Goal: Task Accomplishment & Management: Use online tool/utility

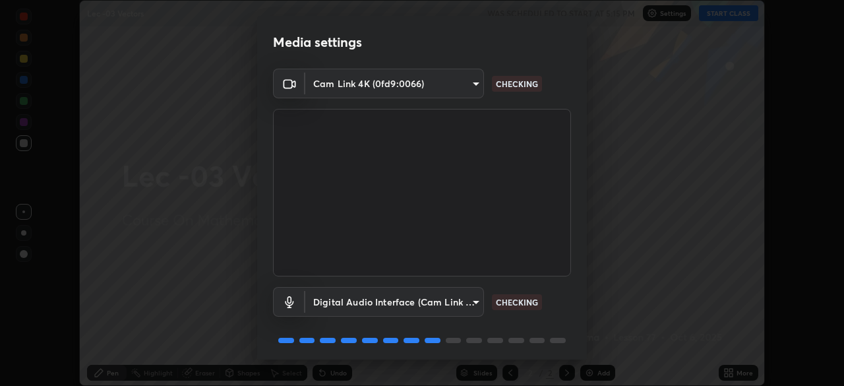
scroll to position [47, 0]
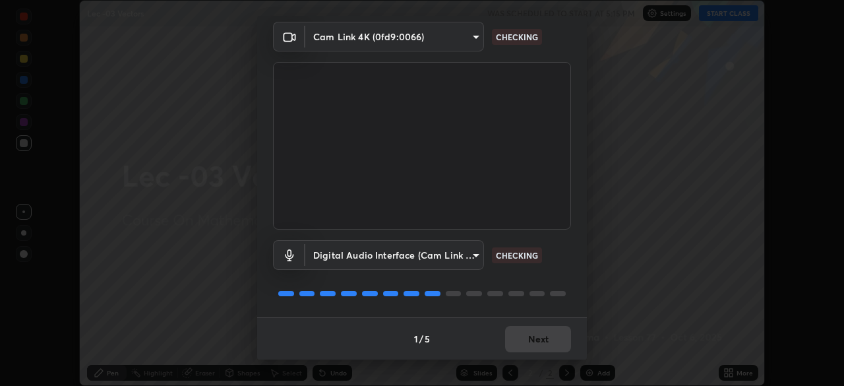
click at [468, 248] on body "Erase all Lec -03 Vectors WAS SCHEDULED TO START AT 5:15 PM Settings START CLAS…" at bounding box center [422, 193] width 844 height 386
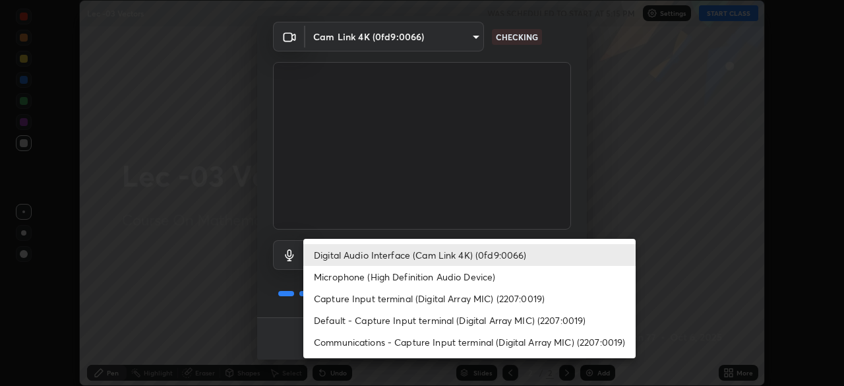
click at [513, 276] on li "Microphone (High Definition Audio Device)" at bounding box center [469, 277] width 332 height 22
type input "ecc2d6deb17c2306e00053314f273eaf3e7479f5e586225b7ac4e6b1836409f4"
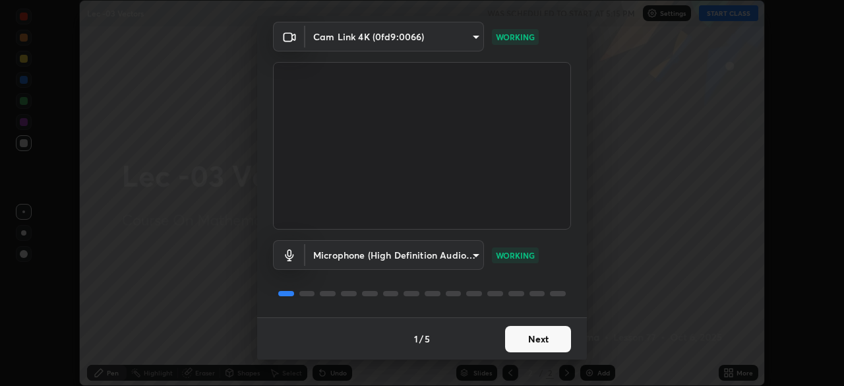
click at [518, 336] on button "Next" at bounding box center [538, 339] width 66 height 26
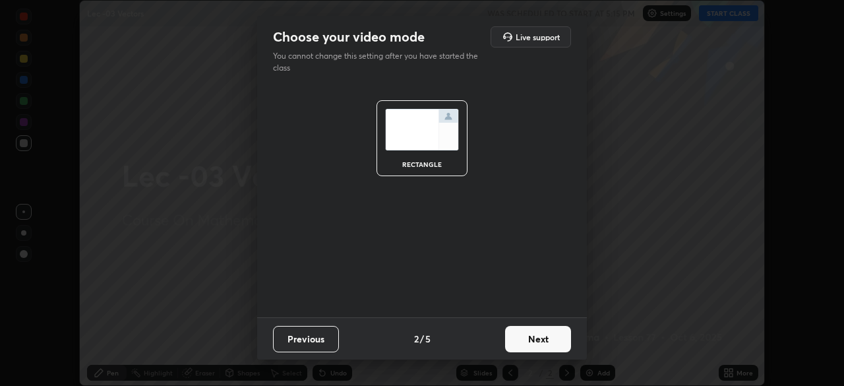
scroll to position [0, 0]
click at [537, 332] on button "Next" at bounding box center [538, 339] width 66 height 26
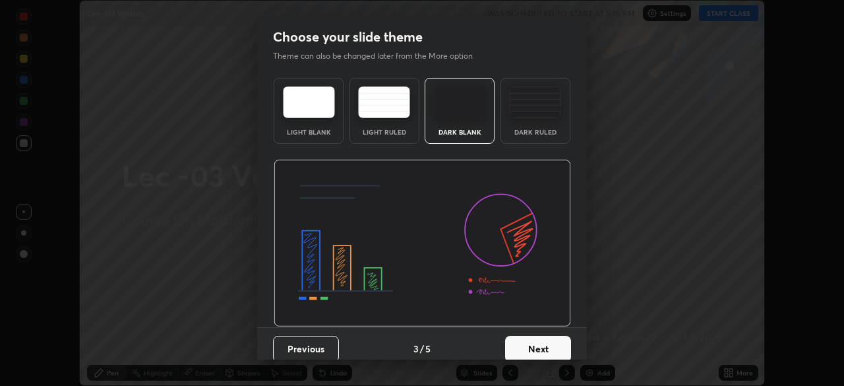
click at [559, 336] on button "Next" at bounding box center [538, 349] width 66 height 26
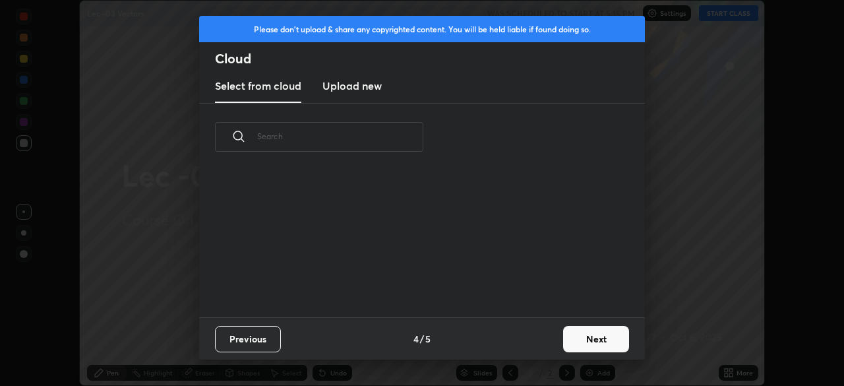
click at [584, 334] on button "Next" at bounding box center [596, 339] width 66 height 26
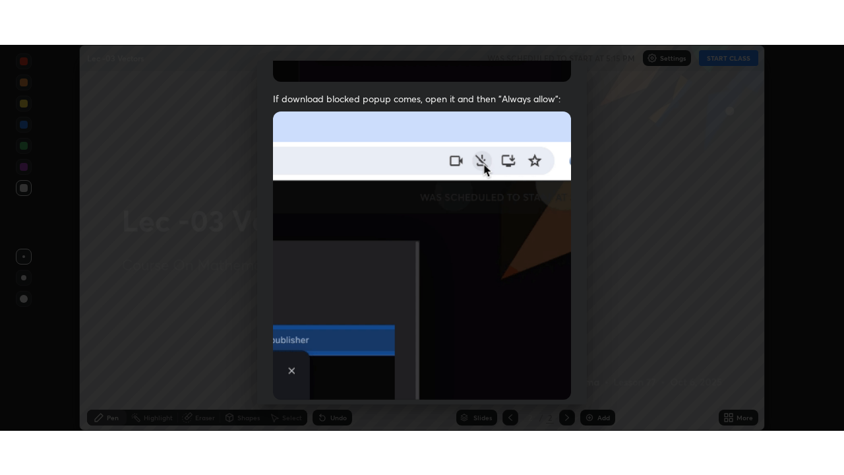
scroll to position [316, 0]
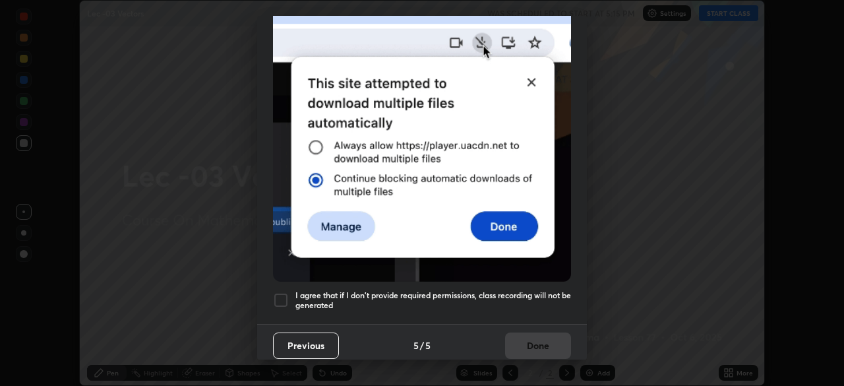
click at [282, 292] on div at bounding box center [281, 300] width 16 height 16
click at [517, 334] on button "Done" at bounding box center [538, 345] width 66 height 26
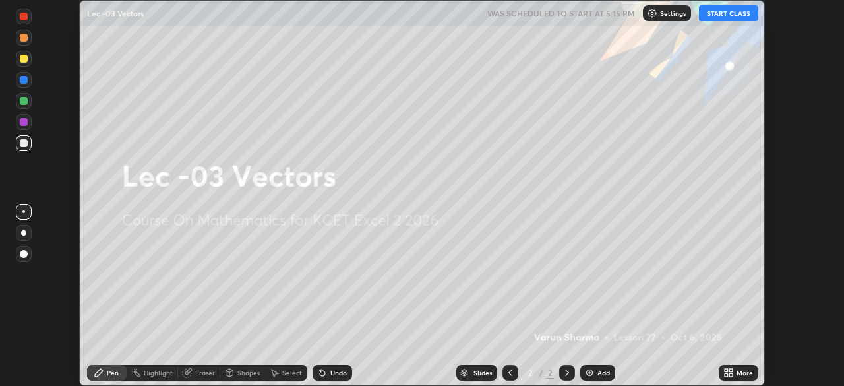
click at [741, 366] on div "More" at bounding box center [739, 373] width 40 height 16
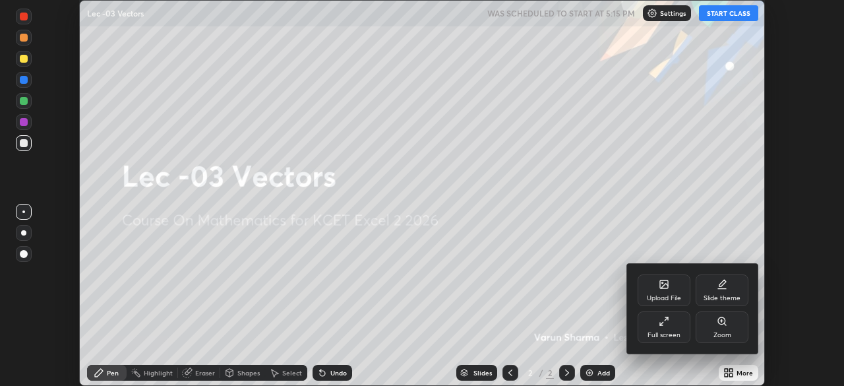
click at [671, 328] on div "Full screen" at bounding box center [664, 327] width 53 height 32
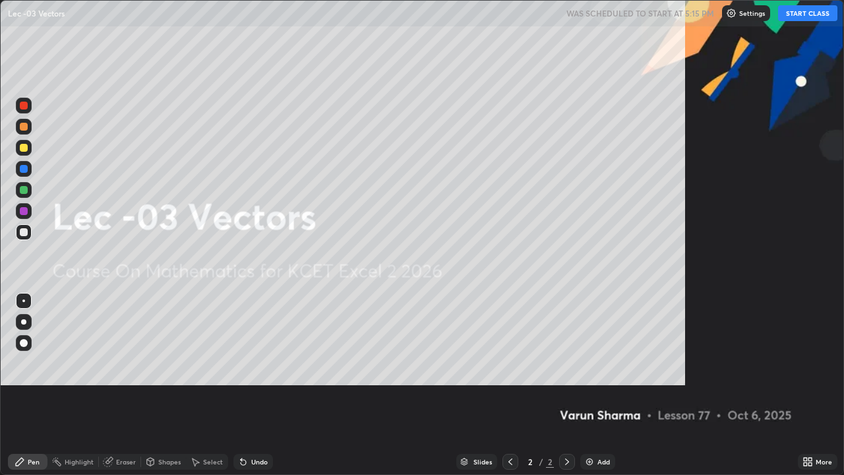
scroll to position [475, 844]
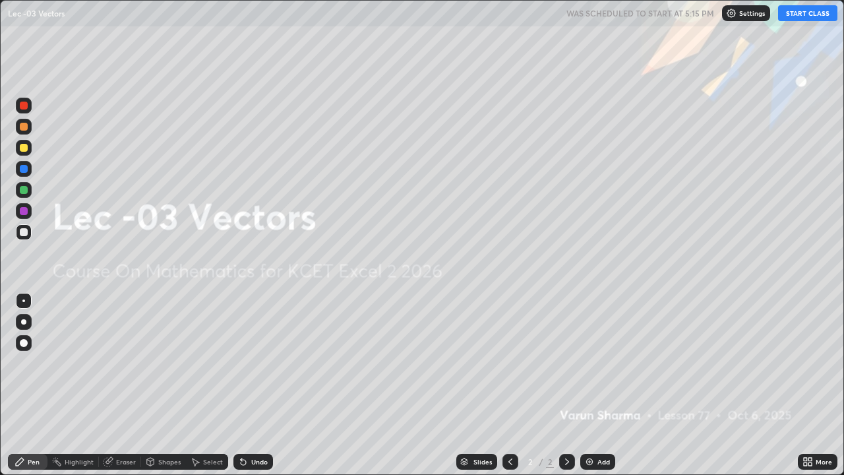
click at [806, 11] on button "START CLASS" at bounding box center [807, 13] width 59 height 16
click at [594, 385] on div "Add" at bounding box center [597, 462] width 35 height 16
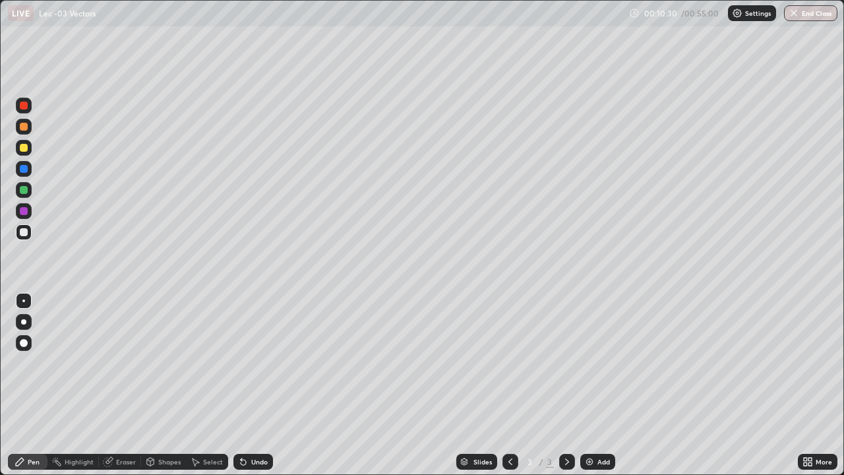
click at [251, 385] on div "Undo" at bounding box center [259, 461] width 16 height 7
click at [245, 385] on icon at bounding box center [243, 461] width 11 height 11
click at [235, 385] on div "Undo" at bounding box center [253, 462] width 40 height 16
click at [241, 385] on icon at bounding box center [241, 458] width 1 height 1
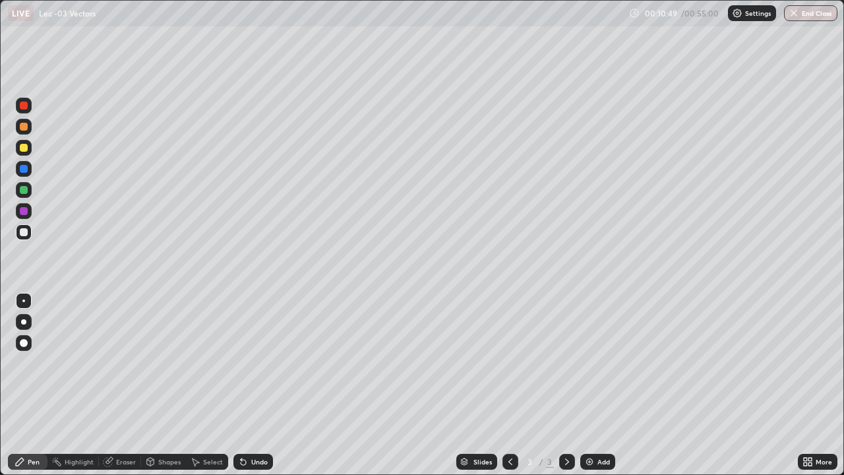
click at [241, 385] on icon at bounding box center [241, 458] width 1 height 1
click at [124, 385] on div "Eraser" at bounding box center [126, 461] width 20 height 7
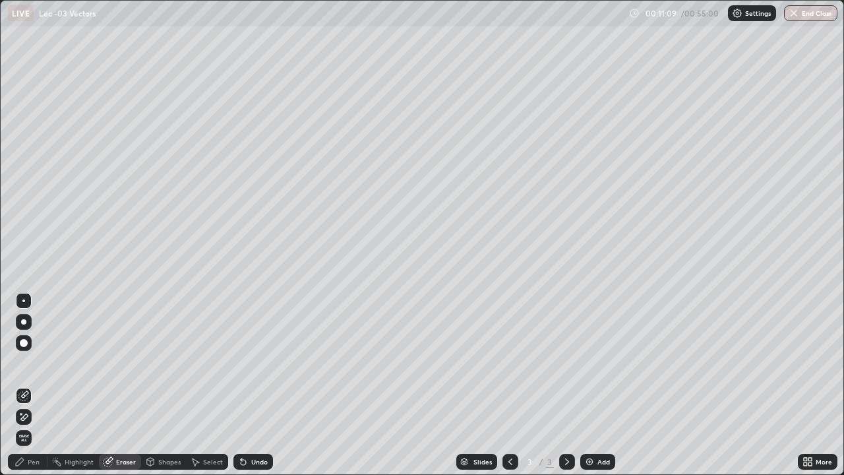
click at [29, 385] on div "Pen" at bounding box center [28, 462] width 40 height 16
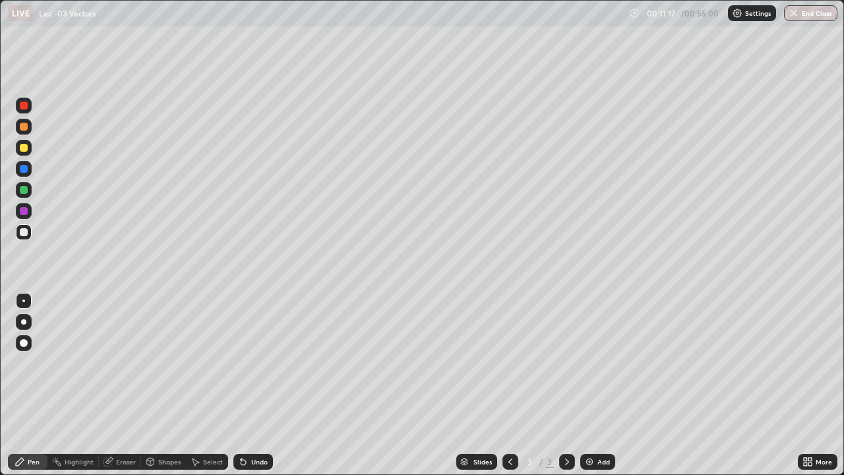
click at [170, 385] on div "Shapes" at bounding box center [169, 461] width 22 height 7
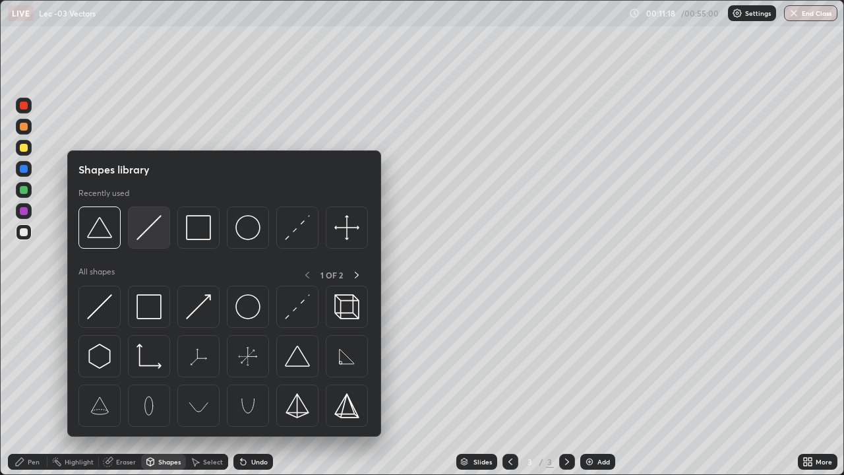
click at [154, 236] on img at bounding box center [149, 227] width 25 height 25
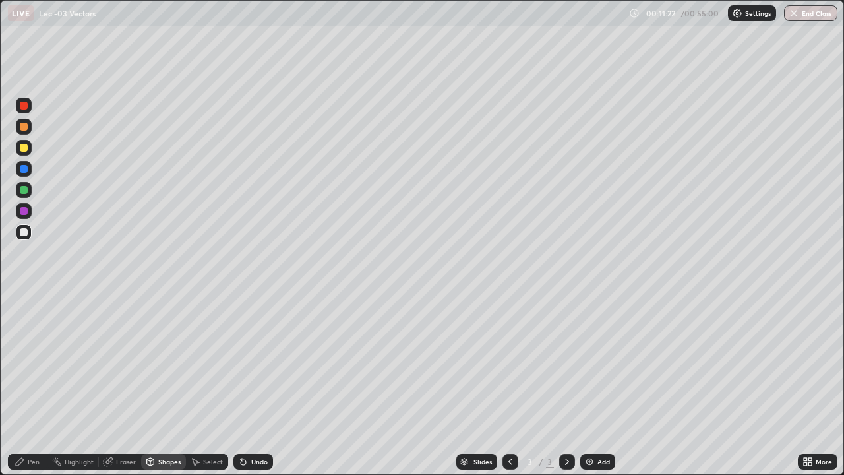
click at [30, 385] on div "Pen" at bounding box center [34, 461] width 12 height 7
click at [167, 385] on div "Shapes" at bounding box center [169, 461] width 22 height 7
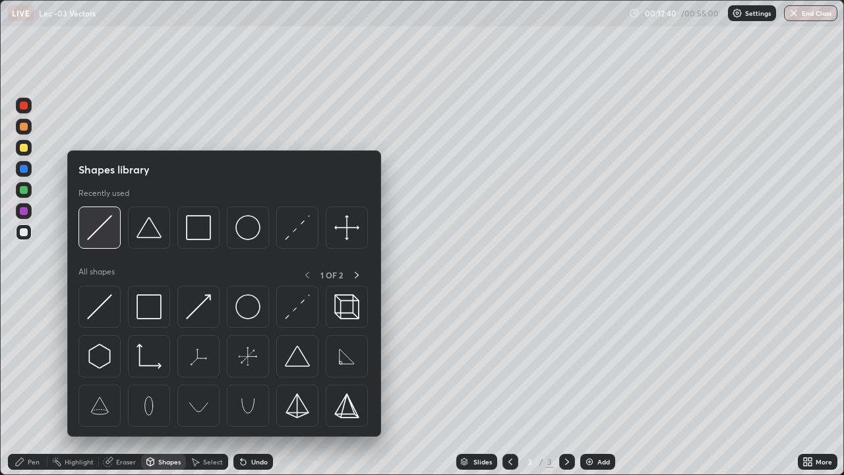
click at [108, 238] on img at bounding box center [99, 227] width 25 height 25
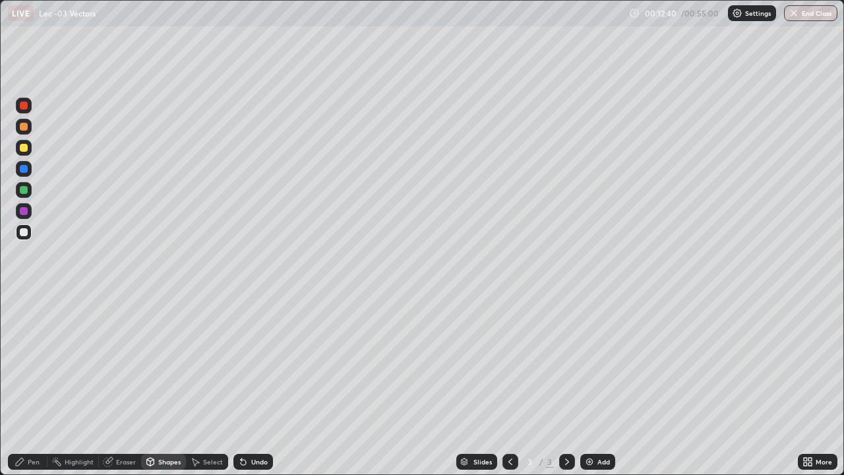
click at [23, 155] on div at bounding box center [24, 148] width 16 height 16
click at [36, 385] on div "Pen" at bounding box center [34, 461] width 12 height 7
click at [160, 385] on div "Shapes" at bounding box center [169, 461] width 22 height 7
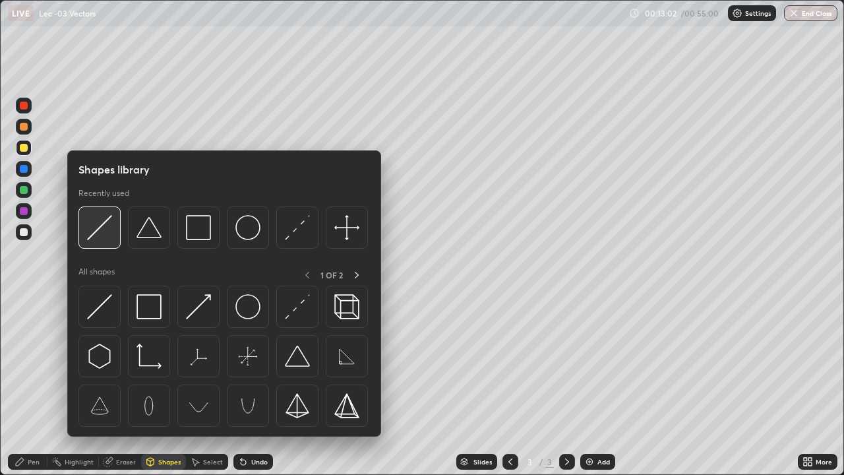
click at [112, 235] on img at bounding box center [99, 227] width 25 height 25
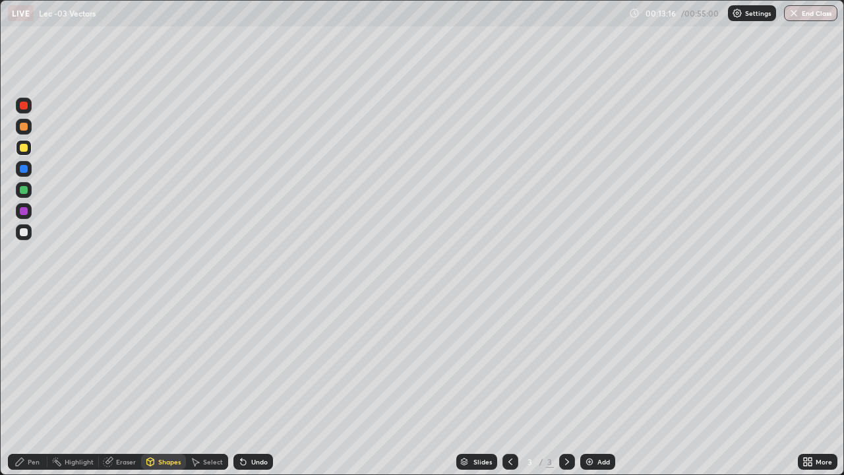
click at [38, 385] on div "Pen" at bounding box center [34, 461] width 12 height 7
click at [241, 385] on icon at bounding box center [243, 462] width 5 height 5
click at [160, 385] on div "Shapes" at bounding box center [169, 461] width 22 height 7
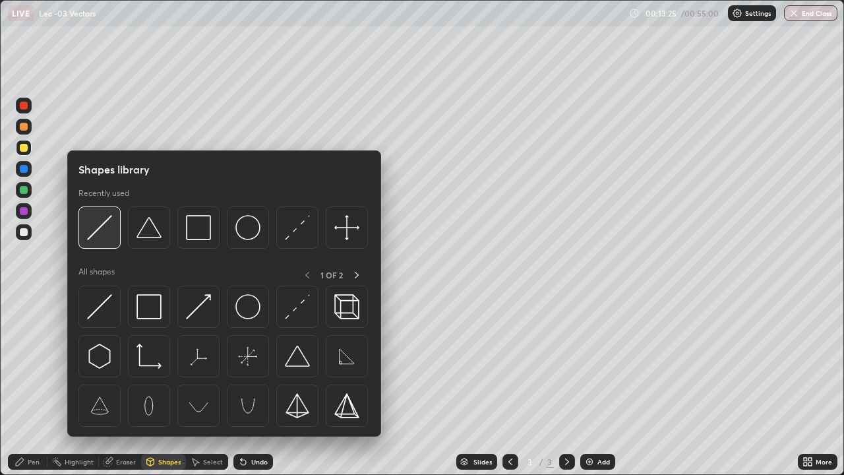
click at [102, 244] on div at bounding box center [99, 227] width 42 height 42
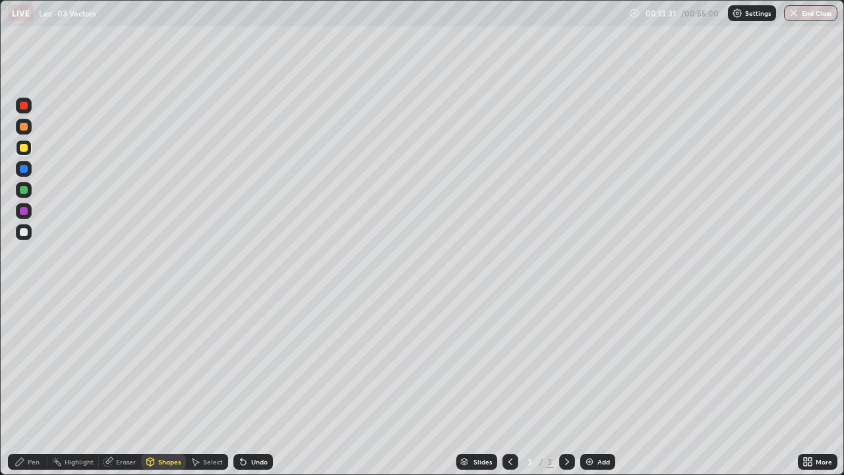
click at [41, 385] on div "Pen" at bounding box center [28, 462] width 40 height 16
click at [24, 128] on div at bounding box center [24, 127] width 8 height 8
click at [24, 107] on div at bounding box center [24, 106] width 8 height 8
click at [26, 149] on div at bounding box center [24, 148] width 8 height 8
click at [24, 169] on div at bounding box center [24, 169] width 8 height 8
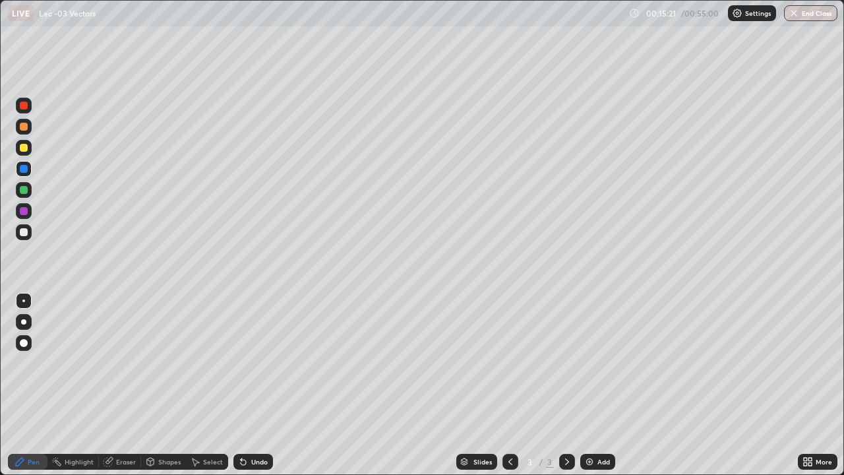
click at [28, 98] on div at bounding box center [24, 106] width 16 height 16
click at [135, 385] on div "Eraser" at bounding box center [120, 462] width 42 height 16
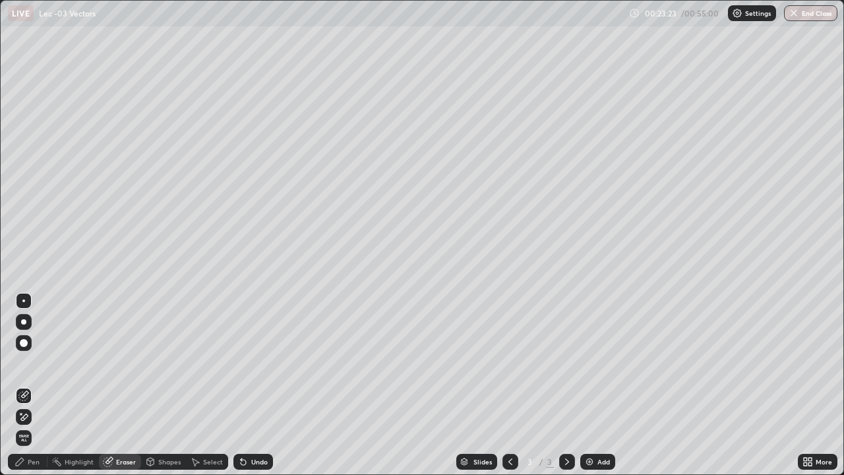
click at [260, 385] on div "Undo" at bounding box center [259, 461] width 16 height 7
click at [253, 385] on div "Undo" at bounding box center [259, 461] width 16 height 7
click at [255, 385] on div "Undo" at bounding box center [259, 461] width 16 height 7
click at [253, 385] on div "Undo" at bounding box center [259, 461] width 16 height 7
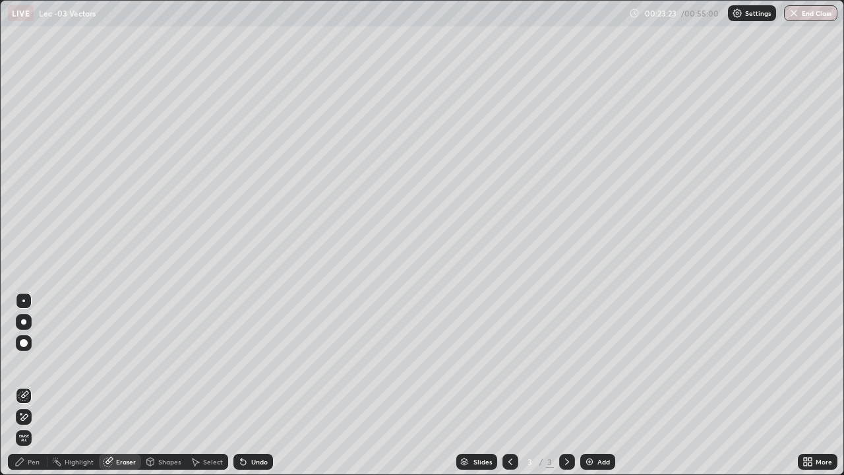
click at [253, 385] on div "Undo" at bounding box center [259, 461] width 16 height 7
click at [253, 385] on div "Undo" at bounding box center [253, 462] width 40 height 16
click at [256, 385] on div "Undo" at bounding box center [259, 461] width 16 height 7
click at [253, 385] on div "Undo" at bounding box center [253, 462] width 40 height 16
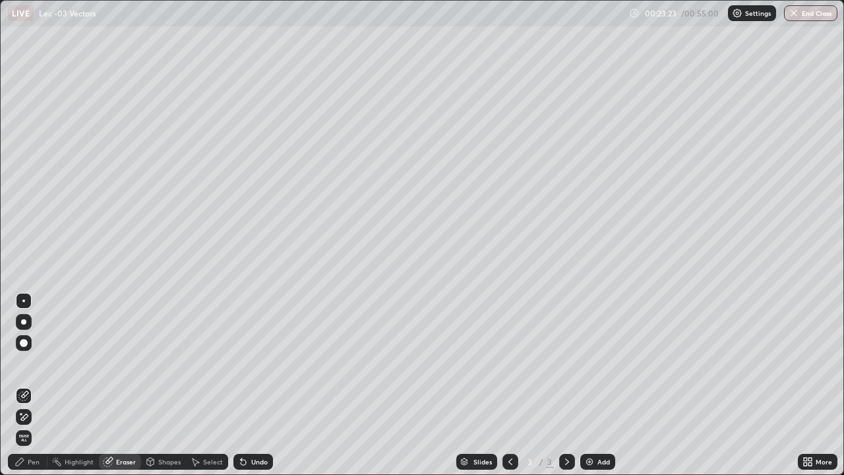
click at [256, 385] on div "Undo" at bounding box center [259, 461] width 16 height 7
click at [254, 385] on div "Undo" at bounding box center [259, 461] width 16 height 7
click at [38, 385] on div "Pen" at bounding box center [34, 461] width 12 height 7
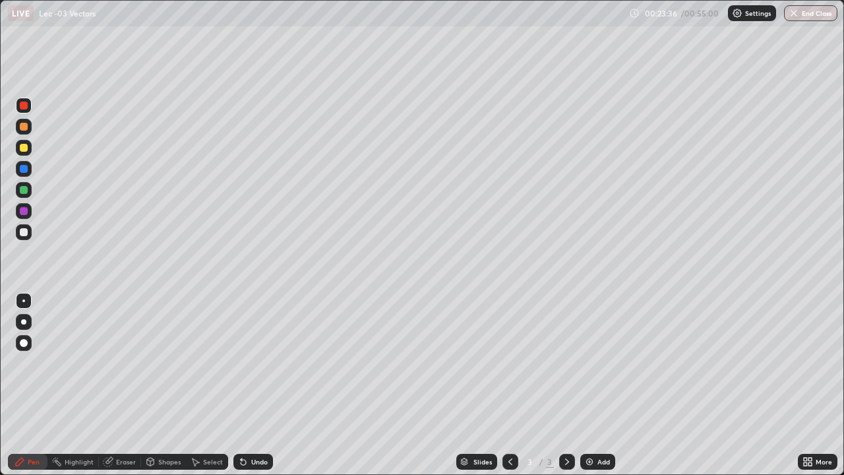
click at [25, 190] on div at bounding box center [24, 190] width 8 height 8
click at [23, 148] on div at bounding box center [24, 148] width 8 height 8
click at [249, 385] on div "Undo" at bounding box center [253, 462] width 40 height 16
click at [251, 385] on div "Undo" at bounding box center [253, 462] width 40 height 16
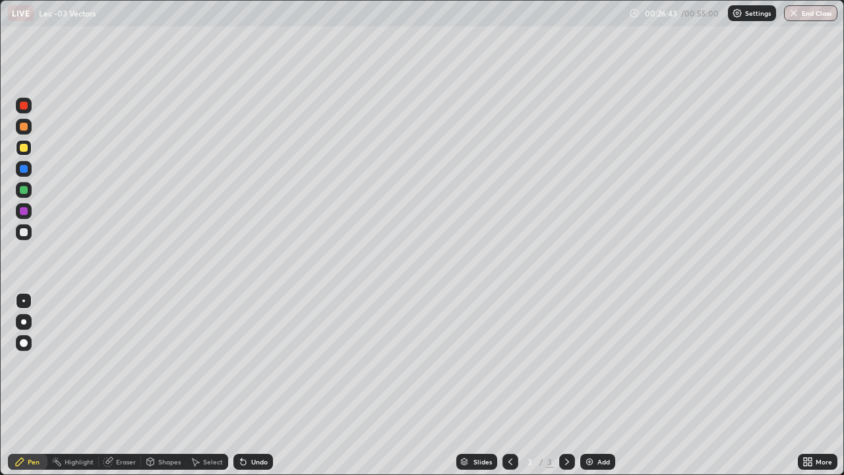
click at [249, 385] on div "Undo" at bounding box center [253, 462] width 40 height 16
click at [241, 385] on icon at bounding box center [243, 462] width 5 height 5
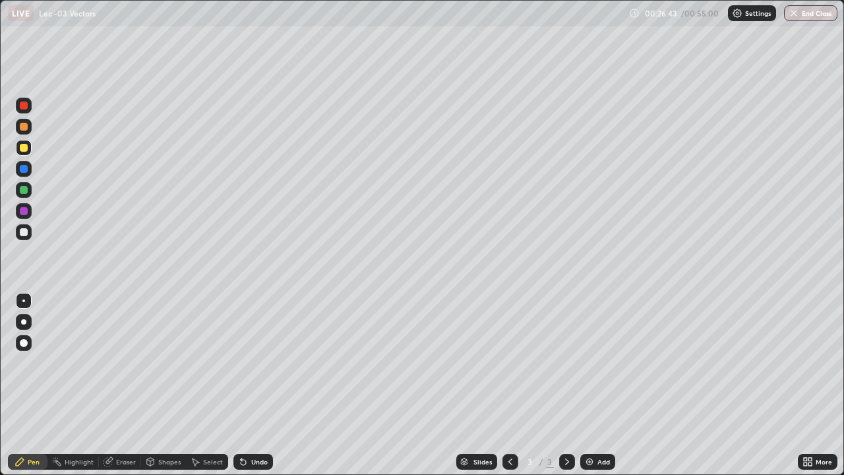
click at [241, 385] on icon at bounding box center [243, 462] width 5 height 5
click at [247, 385] on div "Undo" at bounding box center [253, 462] width 40 height 16
click at [241, 385] on icon at bounding box center [243, 462] width 5 height 5
click at [247, 385] on div "Undo" at bounding box center [253, 462] width 40 height 16
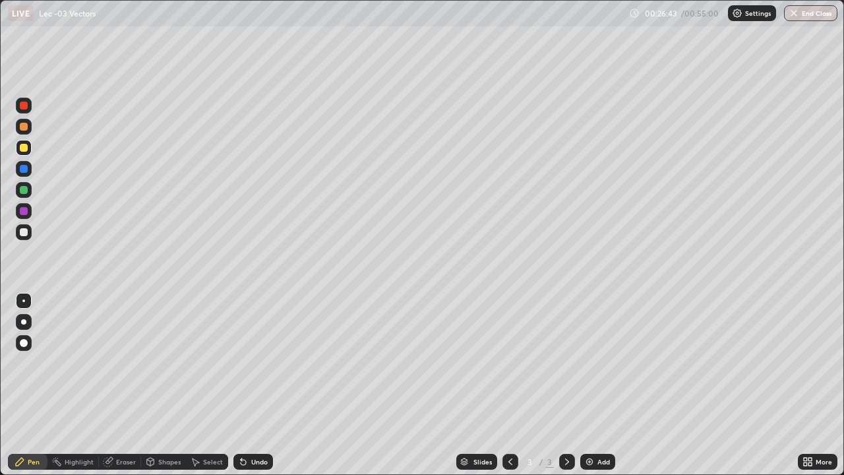
click at [248, 385] on div "Undo" at bounding box center [253, 462] width 40 height 16
click at [247, 385] on div "Undo" at bounding box center [253, 462] width 40 height 16
click at [249, 385] on div "Undo" at bounding box center [253, 462] width 40 height 16
click at [247, 385] on div "Undo" at bounding box center [253, 462] width 40 height 16
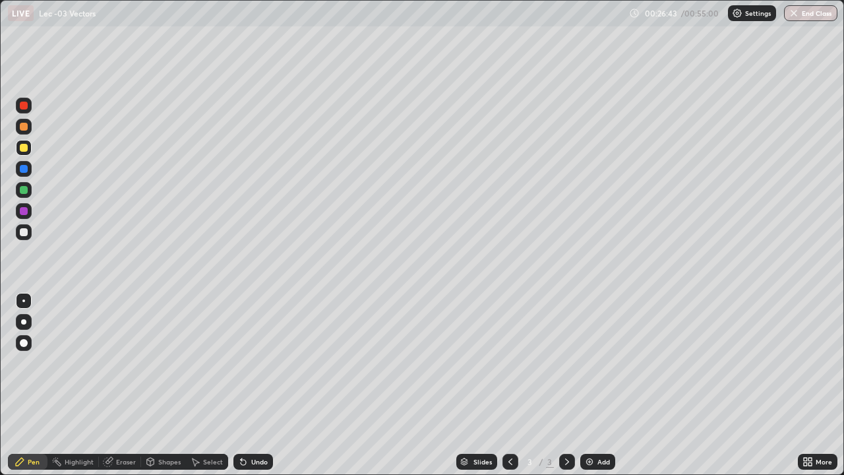
click at [247, 385] on icon at bounding box center [243, 461] width 11 height 11
click at [241, 385] on icon at bounding box center [243, 462] width 5 height 5
click at [247, 385] on div "Undo" at bounding box center [253, 462] width 40 height 16
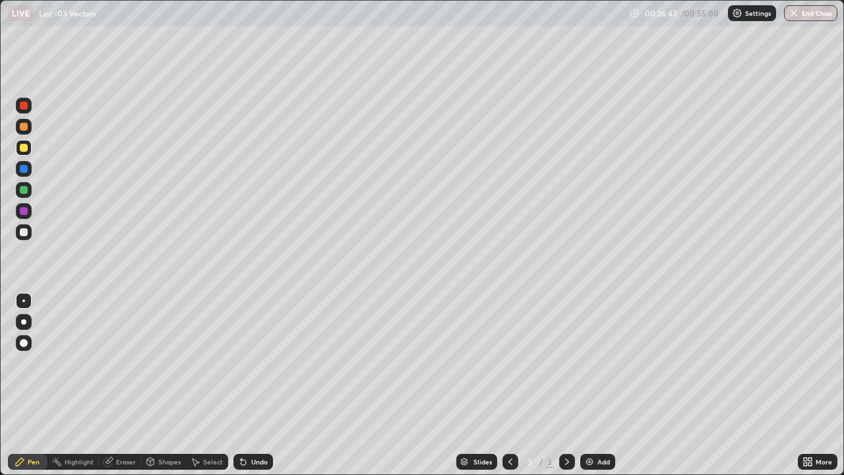
click at [247, 385] on div "Undo" at bounding box center [253, 462] width 40 height 16
click at [241, 385] on icon at bounding box center [243, 462] width 5 height 5
click at [247, 385] on icon at bounding box center [243, 461] width 11 height 11
click at [258, 385] on div "Undo" at bounding box center [259, 461] width 16 height 7
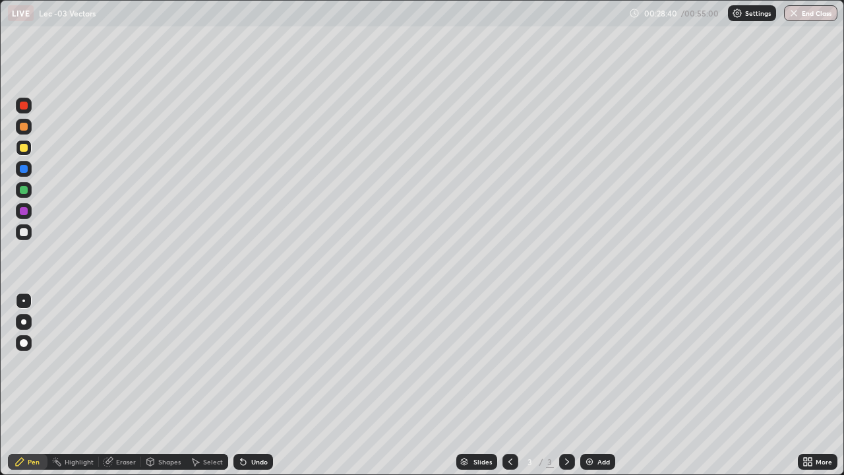
click at [599, 385] on div "Add" at bounding box center [603, 461] width 13 height 7
click at [157, 385] on div "Shapes" at bounding box center [163, 462] width 45 height 16
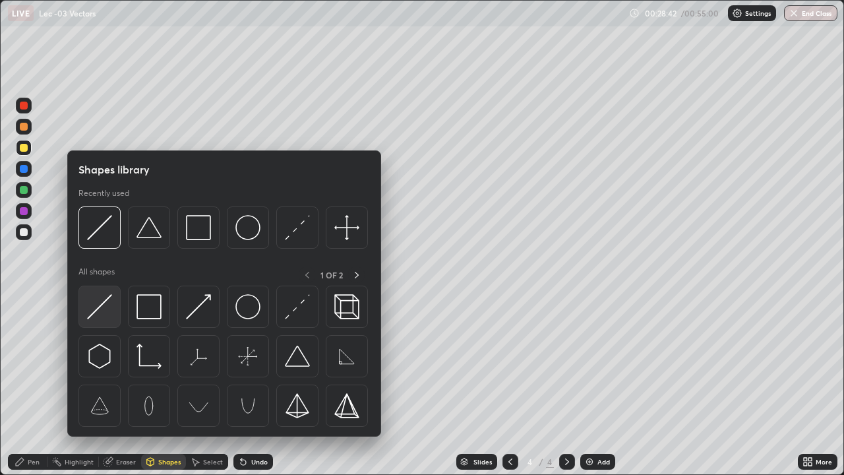
click at [111, 299] on img at bounding box center [99, 306] width 25 height 25
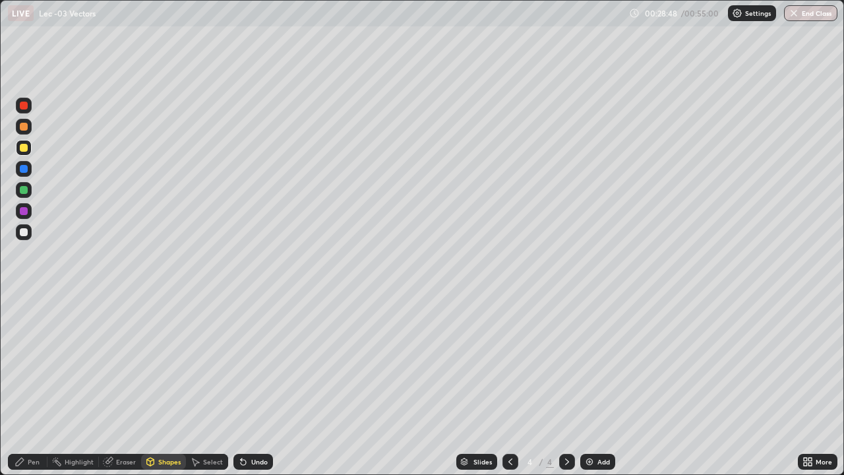
click at [510, 385] on div at bounding box center [511, 462] width 16 height 16
click at [566, 385] on icon at bounding box center [567, 461] width 11 height 11
click at [37, 385] on div "Pen" at bounding box center [28, 462] width 40 height 16
click at [508, 385] on div at bounding box center [511, 462] width 16 height 16
click at [566, 385] on icon at bounding box center [567, 461] width 11 height 11
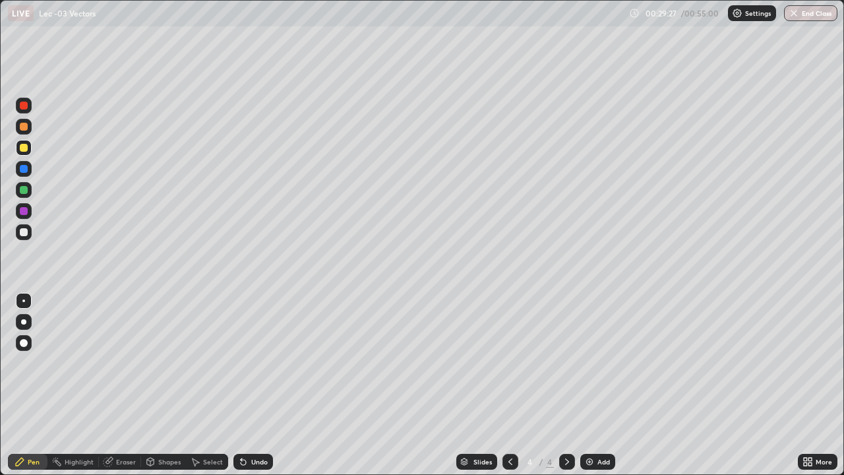
click at [150, 385] on icon at bounding box center [150, 463] width 0 height 5
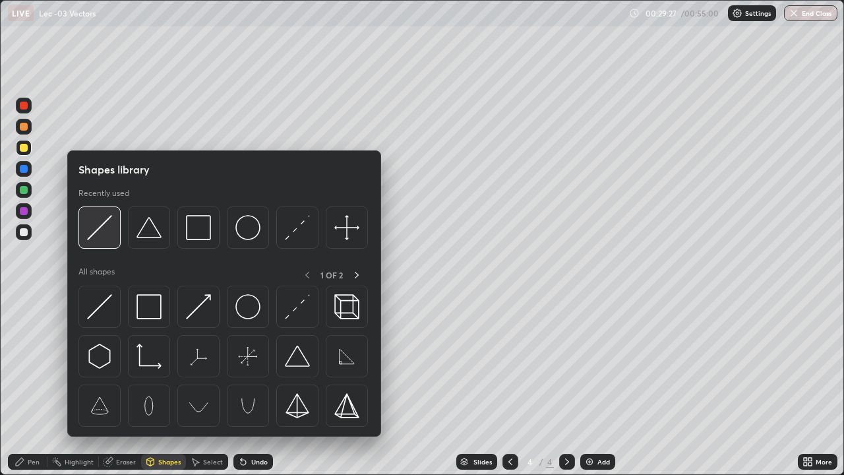
click at [96, 239] on img at bounding box center [99, 227] width 25 height 25
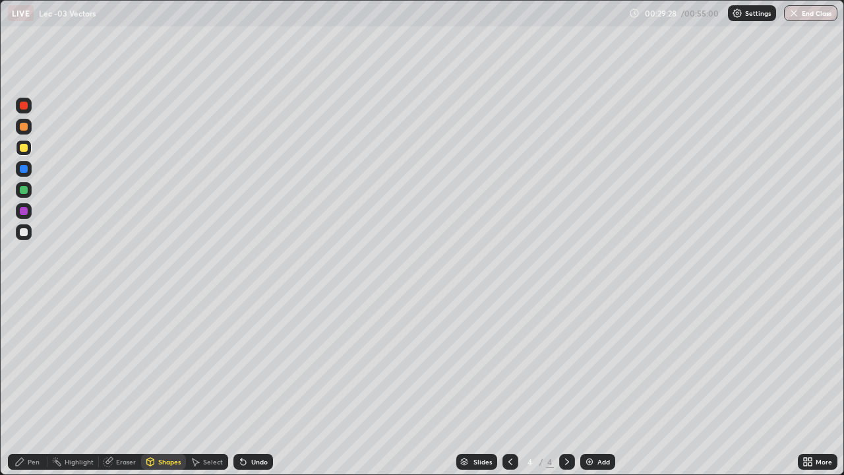
click at [26, 191] on div at bounding box center [24, 190] width 8 height 8
click at [24, 127] on div at bounding box center [24, 127] width 8 height 8
click at [42, 385] on div "Pen" at bounding box center [28, 462] width 40 height 16
click at [21, 144] on div at bounding box center [24, 148] width 8 height 8
click at [26, 127] on div at bounding box center [24, 127] width 8 height 8
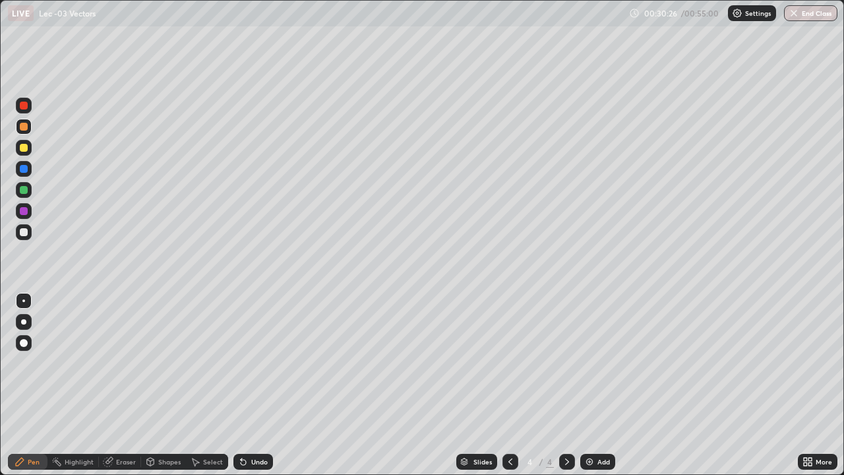
click at [241, 385] on icon at bounding box center [243, 462] width 5 height 5
click at [243, 385] on icon at bounding box center [243, 462] width 5 height 5
click at [242, 385] on icon at bounding box center [243, 462] width 5 height 5
click at [243, 385] on icon at bounding box center [243, 462] width 5 height 5
click at [23, 171] on div at bounding box center [24, 169] width 8 height 8
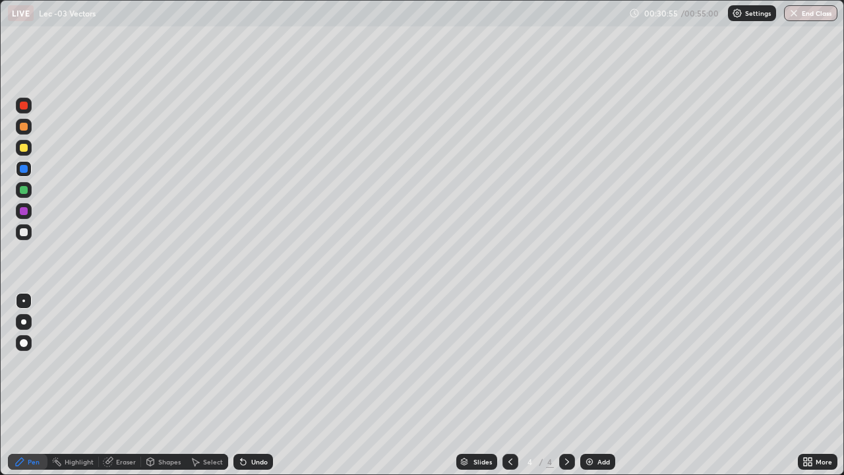
click at [22, 127] on div at bounding box center [24, 127] width 8 height 8
click at [24, 106] on div at bounding box center [24, 106] width 8 height 8
click at [19, 128] on div at bounding box center [24, 127] width 16 height 16
click at [125, 385] on div "Eraser" at bounding box center [126, 461] width 20 height 7
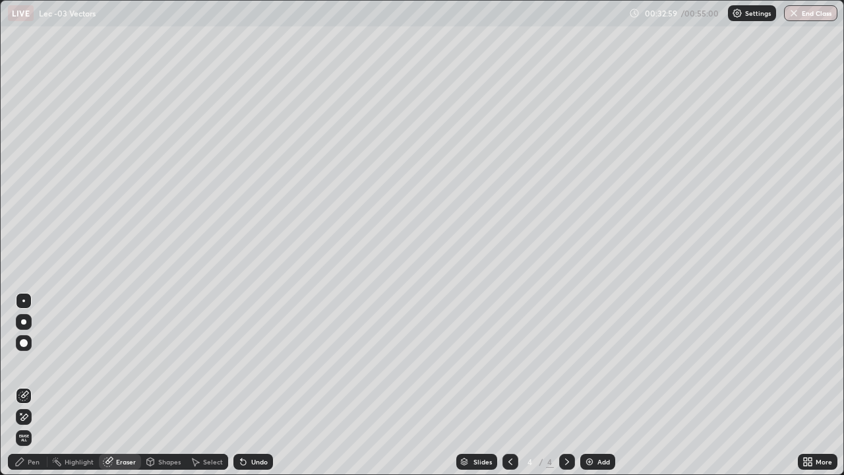
click at [46, 385] on div "Pen" at bounding box center [28, 462] width 40 height 16
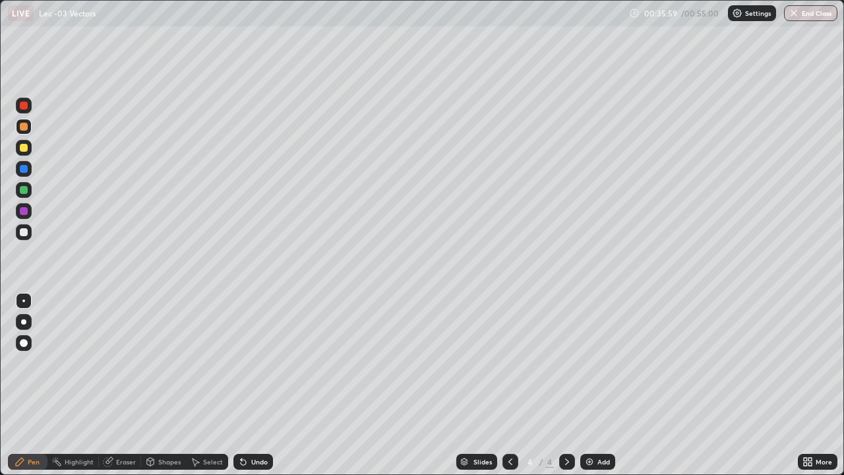
click at [597, 385] on div "Add" at bounding box center [603, 461] width 13 height 7
click at [18, 188] on div at bounding box center [24, 190] width 16 height 16
click at [158, 385] on div "Shapes" at bounding box center [169, 461] width 22 height 7
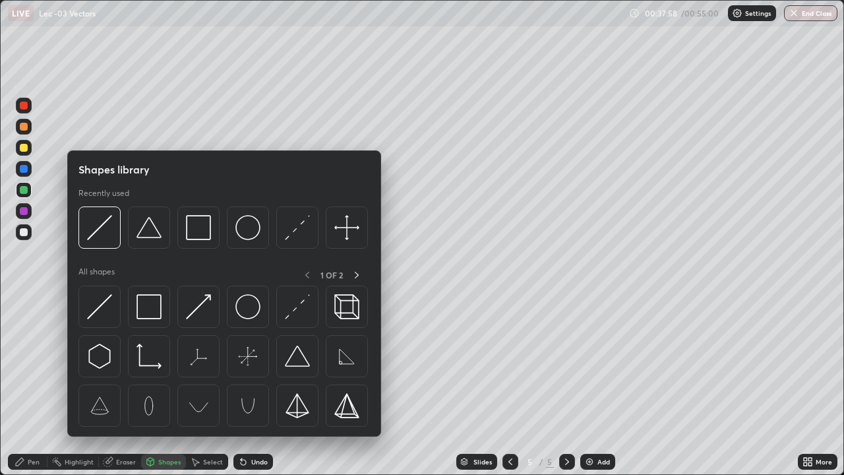
click at [601, 385] on div "Add" at bounding box center [603, 461] width 13 height 7
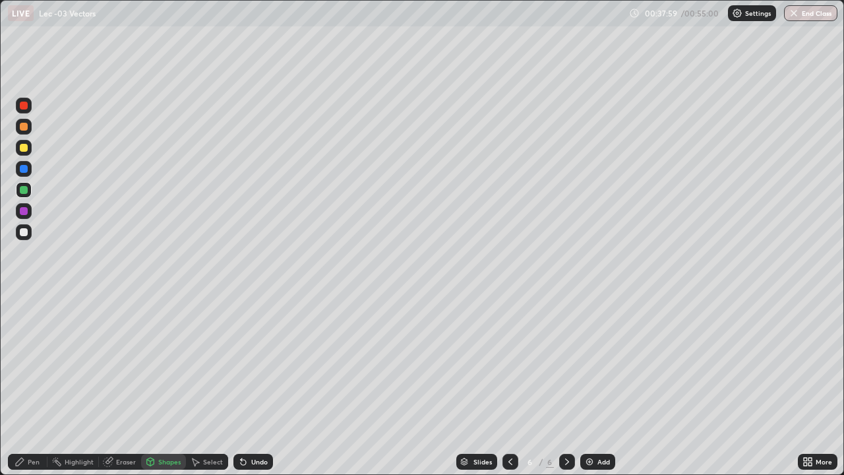
click at [597, 385] on div "Add" at bounding box center [603, 461] width 13 height 7
click at [503, 385] on div at bounding box center [511, 462] width 16 height 16
click at [156, 385] on div "Shapes" at bounding box center [163, 462] width 45 height 16
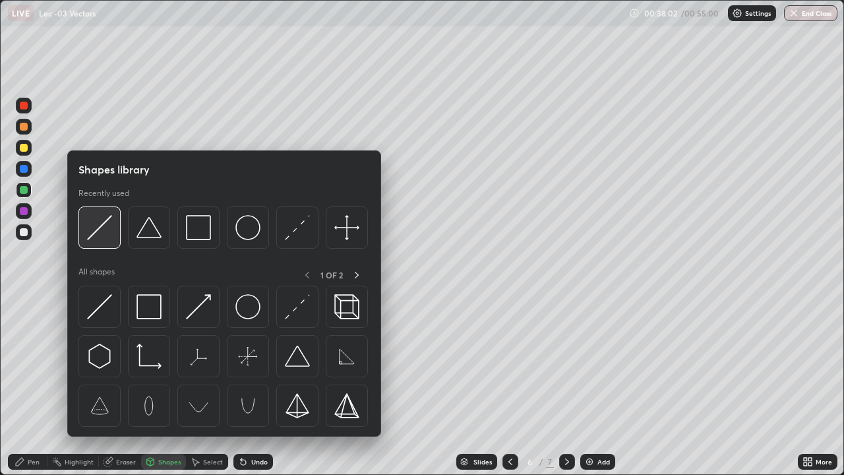
click at [110, 242] on div at bounding box center [99, 227] width 42 height 42
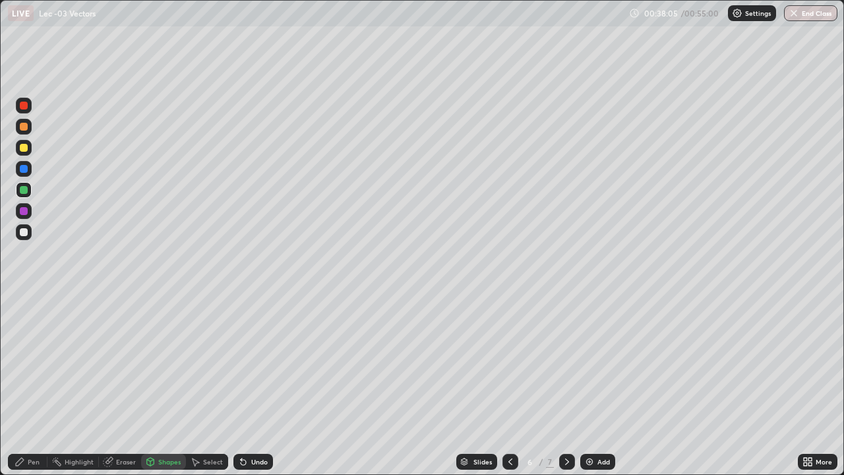
click at [22, 153] on div at bounding box center [24, 148] width 16 height 16
click at [30, 385] on div "Pen" at bounding box center [34, 461] width 12 height 7
click at [509, 385] on icon at bounding box center [510, 461] width 11 height 11
click at [565, 385] on icon at bounding box center [567, 461] width 4 height 7
click at [21, 187] on div at bounding box center [24, 190] width 8 height 8
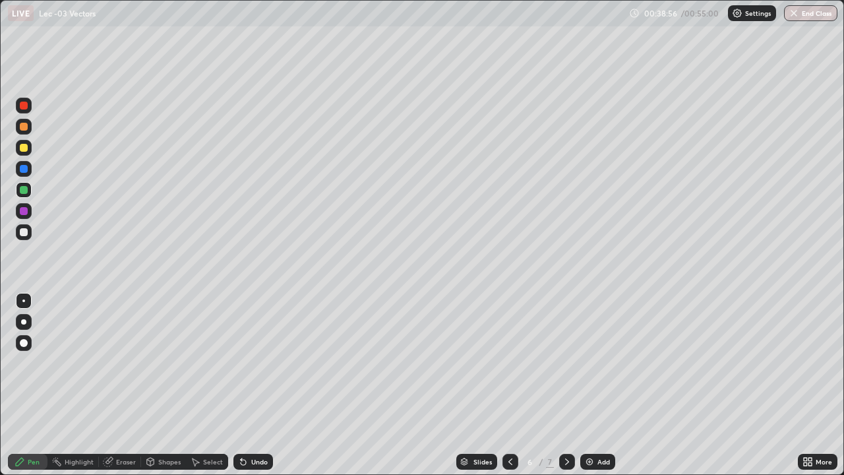
click at [162, 385] on div "Shapes" at bounding box center [169, 461] width 22 height 7
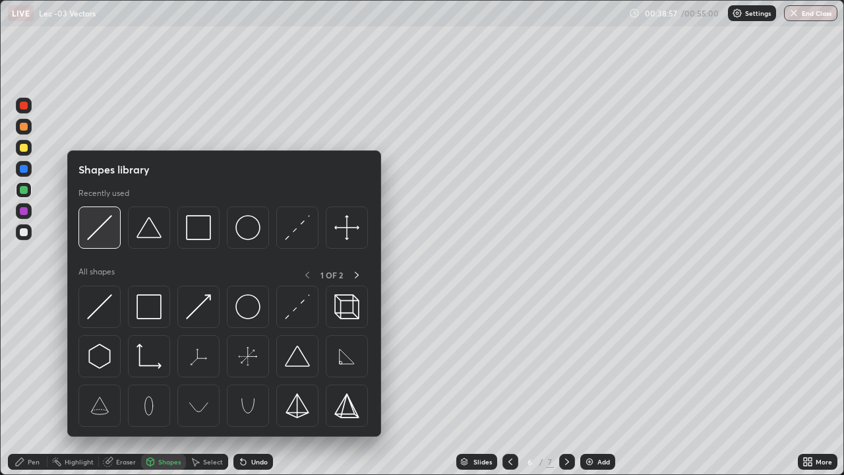
click at [104, 239] on img at bounding box center [99, 227] width 25 height 25
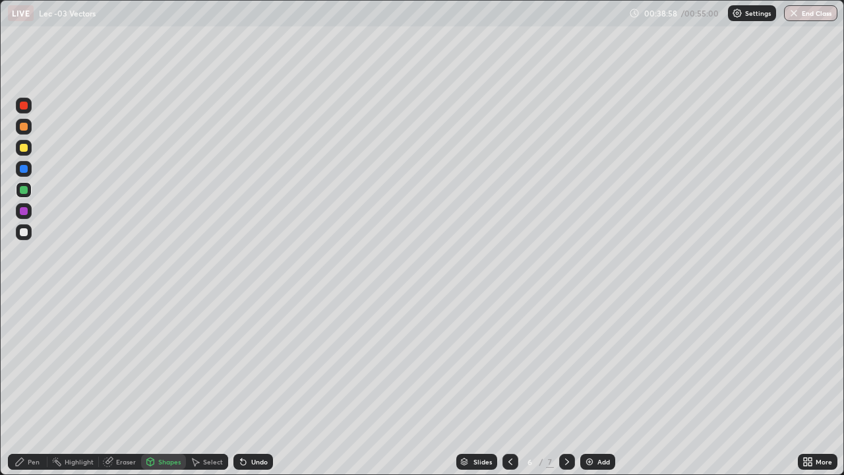
click at [23, 149] on div at bounding box center [24, 148] width 8 height 8
click at [38, 385] on div "Pen" at bounding box center [34, 461] width 12 height 7
click at [510, 385] on icon at bounding box center [510, 461] width 11 height 11
click at [566, 385] on icon at bounding box center [567, 461] width 11 height 11
click at [23, 172] on div at bounding box center [24, 169] width 8 height 8
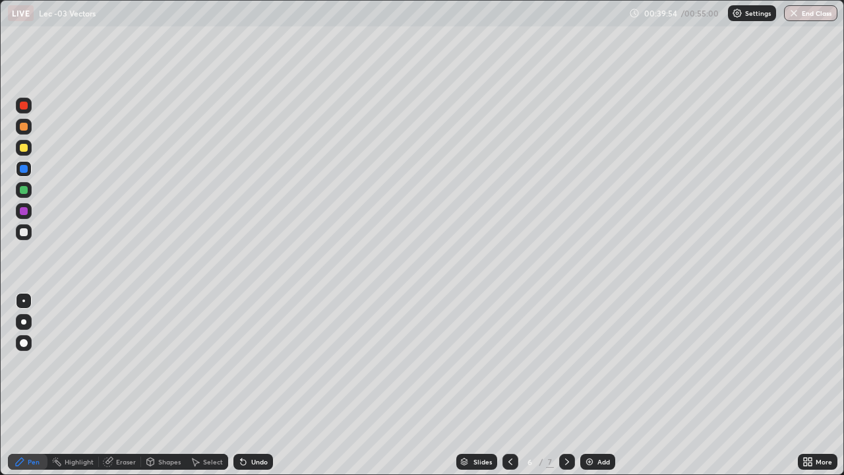
click at [160, 385] on div "Shapes" at bounding box center [169, 461] width 22 height 7
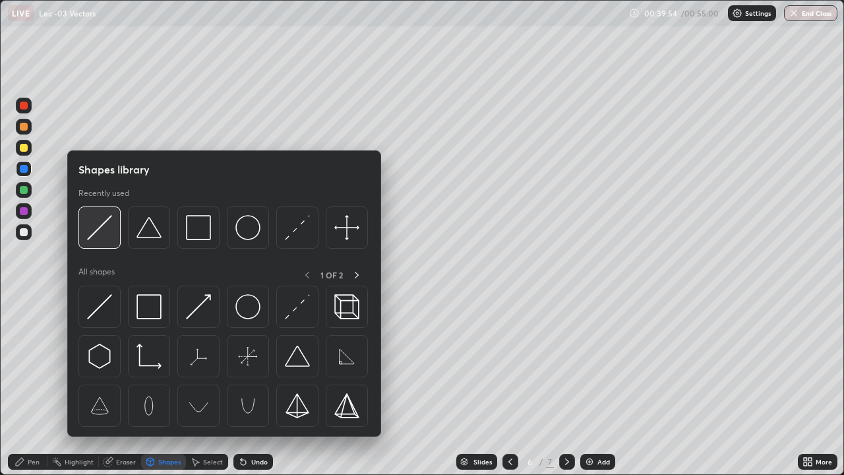
click at [104, 237] on img at bounding box center [99, 227] width 25 height 25
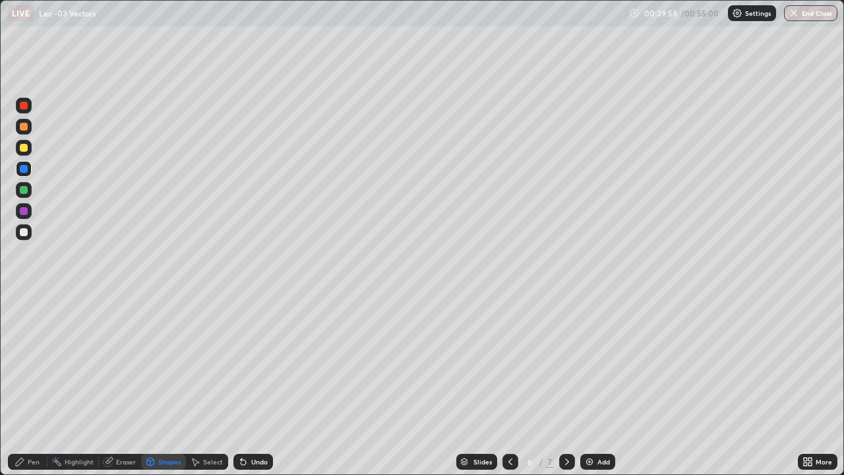
click at [39, 385] on div "Pen" at bounding box center [34, 461] width 12 height 7
click at [508, 385] on icon at bounding box center [510, 461] width 4 height 7
click at [559, 385] on div at bounding box center [567, 462] width 16 height 16
click at [509, 385] on icon at bounding box center [510, 461] width 11 height 11
click at [566, 385] on icon at bounding box center [567, 461] width 11 height 11
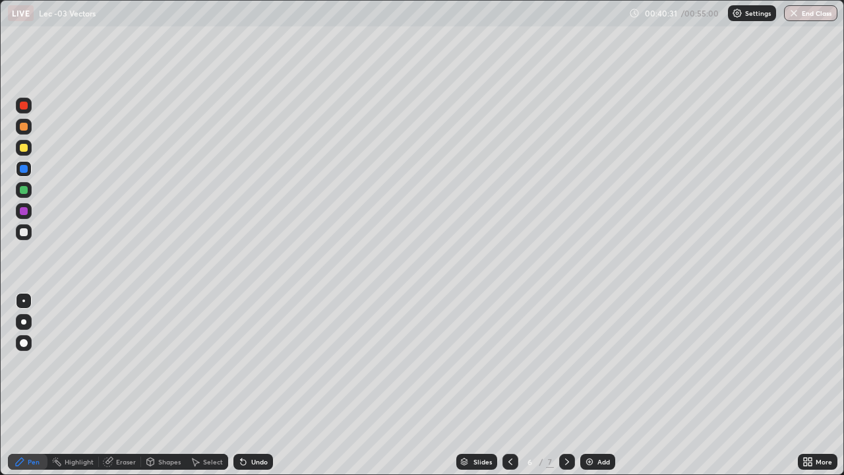
click at [510, 385] on icon at bounding box center [510, 461] width 11 height 11
click at [566, 385] on icon at bounding box center [567, 461] width 11 height 11
click at [24, 150] on div at bounding box center [24, 148] width 8 height 8
click at [27, 125] on div at bounding box center [24, 127] width 8 height 8
click at [509, 385] on icon at bounding box center [510, 461] width 11 height 11
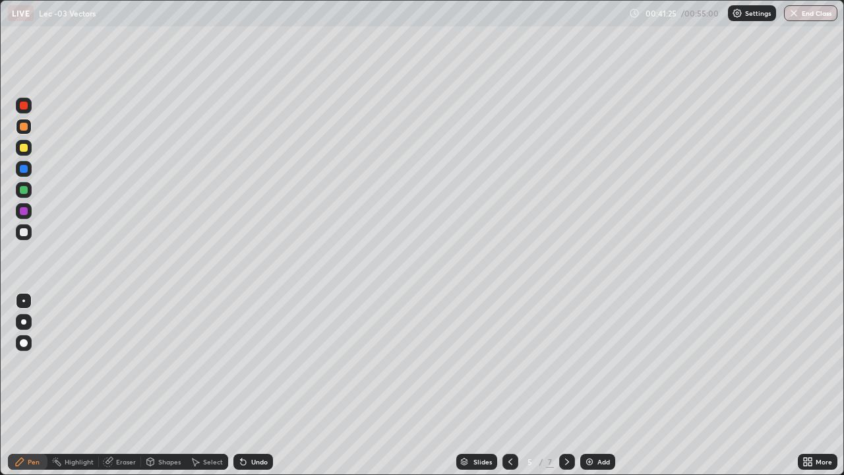
click at [566, 385] on icon at bounding box center [567, 461] width 4 height 7
click at [25, 104] on div at bounding box center [24, 106] width 8 height 8
click at [22, 169] on div at bounding box center [24, 169] width 8 height 8
click at [18, 231] on div at bounding box center [24, 232] width 16 height 16
click at [24, 192] on div at bounding box center [24, 190] width 8 height 8
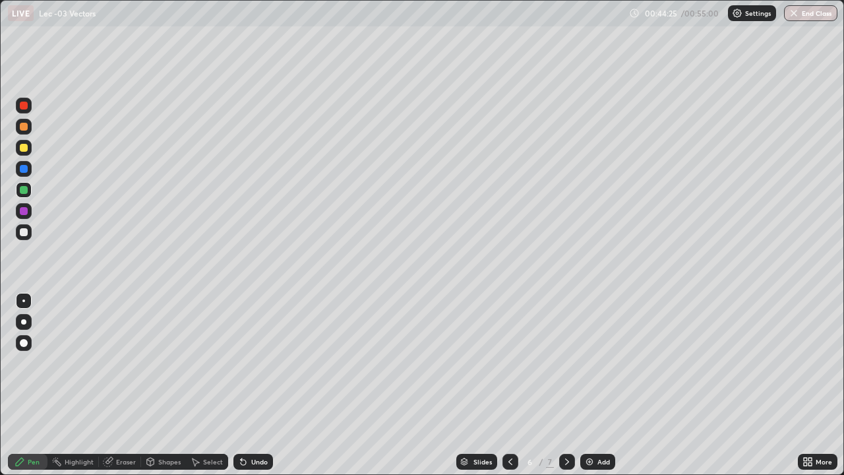
click at [508, 385] on icon at bounding box center [510, 461] width 4 height 7
click at [564, 385] on icon at bounding box center [567, 461] width 11 height 11
click at [507, 385] on icon at bounding box center [510, 461] width 11 height 11
click at [506, 385] on icon at bounding box center [510, 461] width 11 height 11
click at [509, 385] on icon at bounding box center [510, 461] width 11 height 11
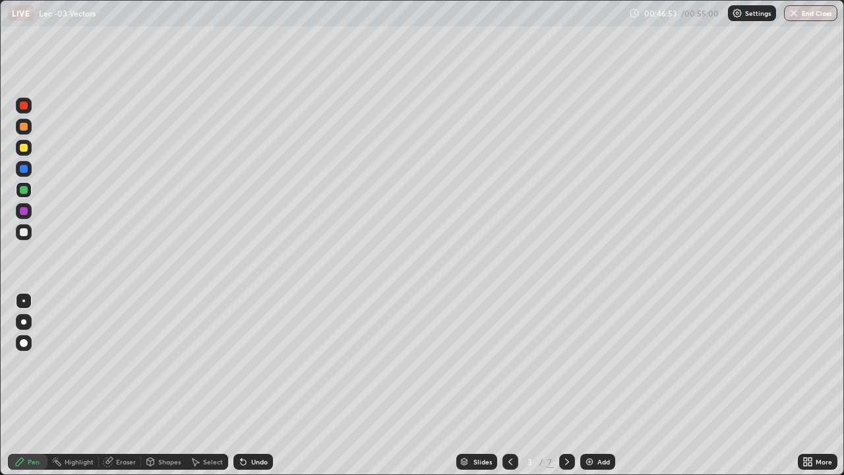
click at [564, 385] on icon at bounding box center [567, 461] width 11 height 11
click at [508, 385] on icon at bounding box center [510, 461] width 11 height 11
click at [566, 385] on icon at bounding box center [567, 461] width 11 height 11
click at [511, 385] on icon at bounding box center [510, 461] width 11 height 11
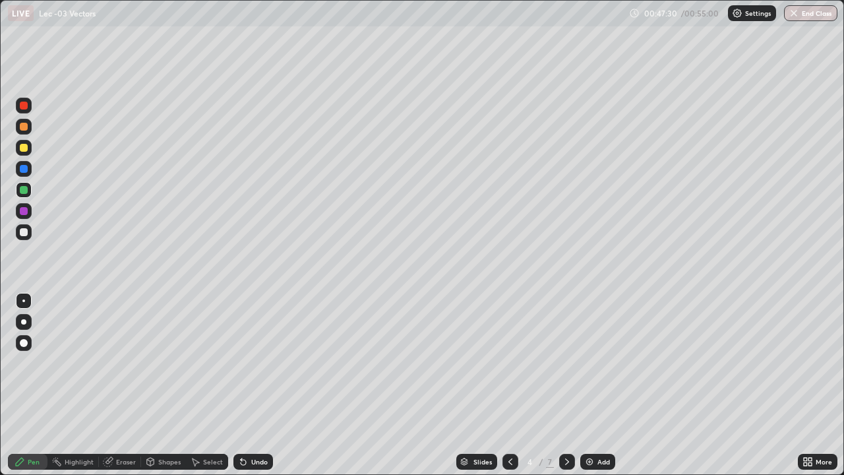
click at [563, 385] on div at bounding box center [567, 462] width 16 height 16
click at [566, 385] on icon at bounding box center [567, 461] width 11 height 11
click at [508, 385] on icon at bounding box center [510, 461] width 4 height 7
click at [509, 385] on icon at bounding box center [510, 461] width 11 height 11
click at [566, 385] on icon at bounding box center [567, 461] width 11 height 11
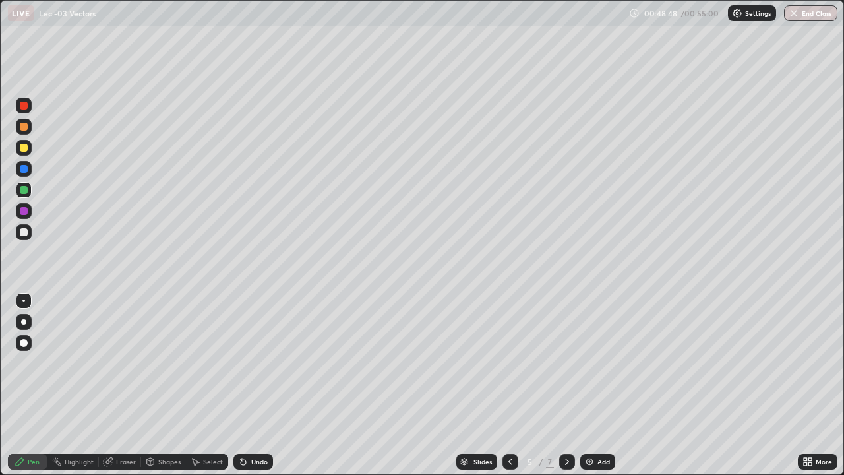
click at [564, 385] on icon at bounding box center [567, 461] width 11 height 11
click at [510, 385] on icon at bounding box center [510, 461] width 11 height 11
click at [567, 385] on icon at bounding box center [567, 461] width 11 height 11
click at [509, 385] on icon at bounding box center [510, 461] width 11 height 11
click at [131, 385] on div "Eraser" at bounding box center [120, 462] width 42 height 16
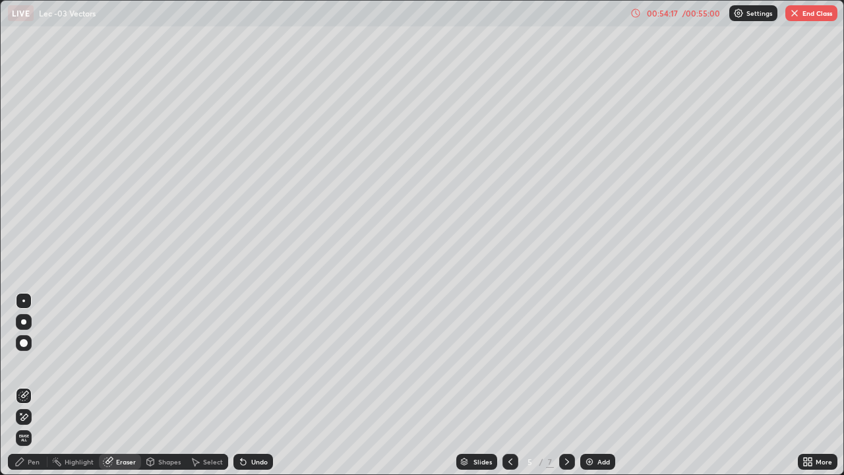
click at [28, 385] on div "Pen" at bounding box center [34, 461] width 12 height 7
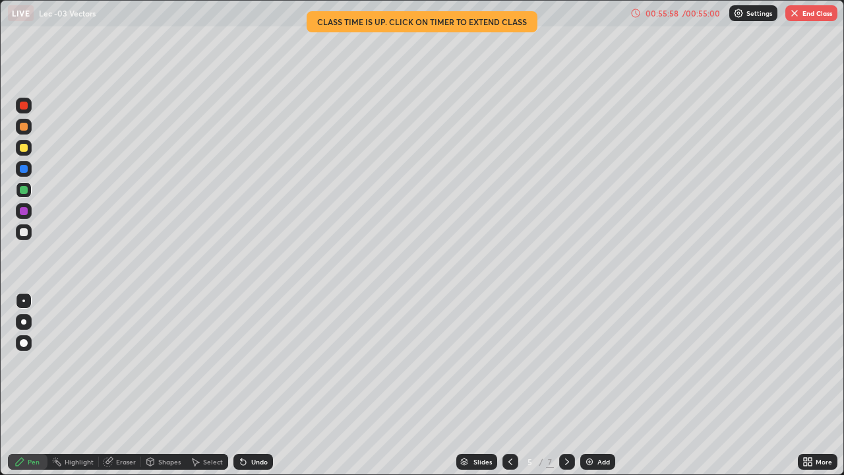
click at [562, 385] on icon at bounding box center [567, 461] width 11 height 11
click at [812, 7] on button "End Class" at bounding box center [811, 13] width 52 height 16
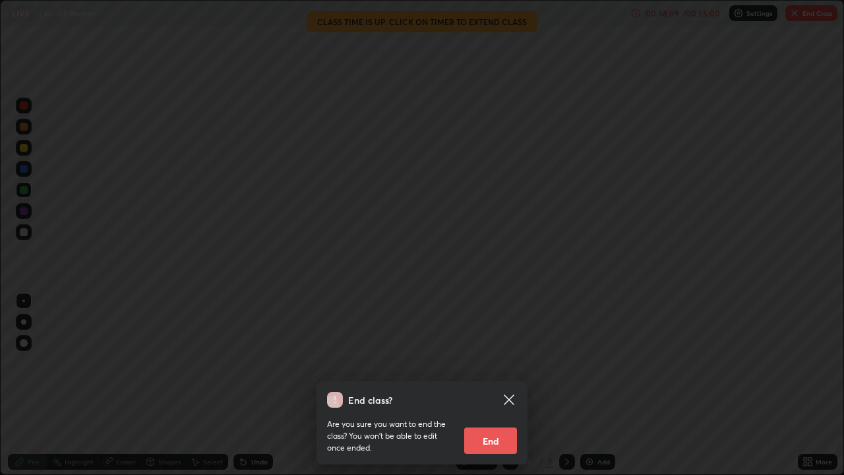
click at [504, 385] on button "End" at bounding box center [490, 440] width 53 height 26
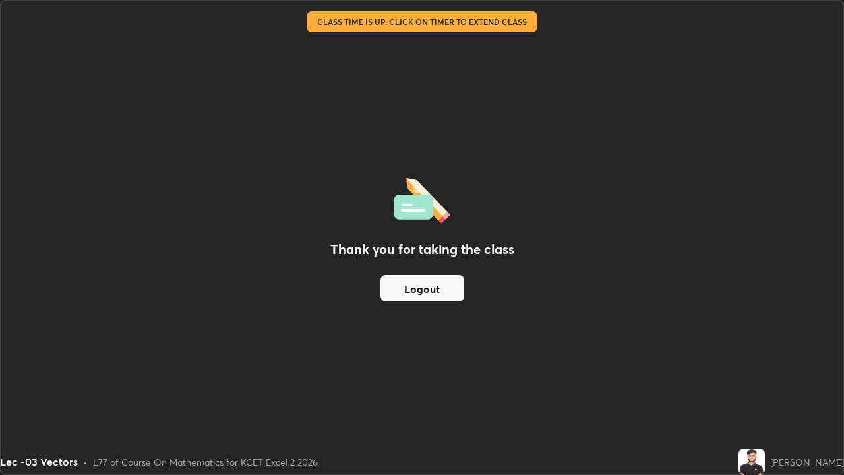
click at [446, 295] on button "Logout" at bounding box center [423, 288] width 84 height 26
click at [437, 292] on button "Logout" at bounding box center [423, 288] width 84 height 26
